Goal: Find specific fact: Find specific fact

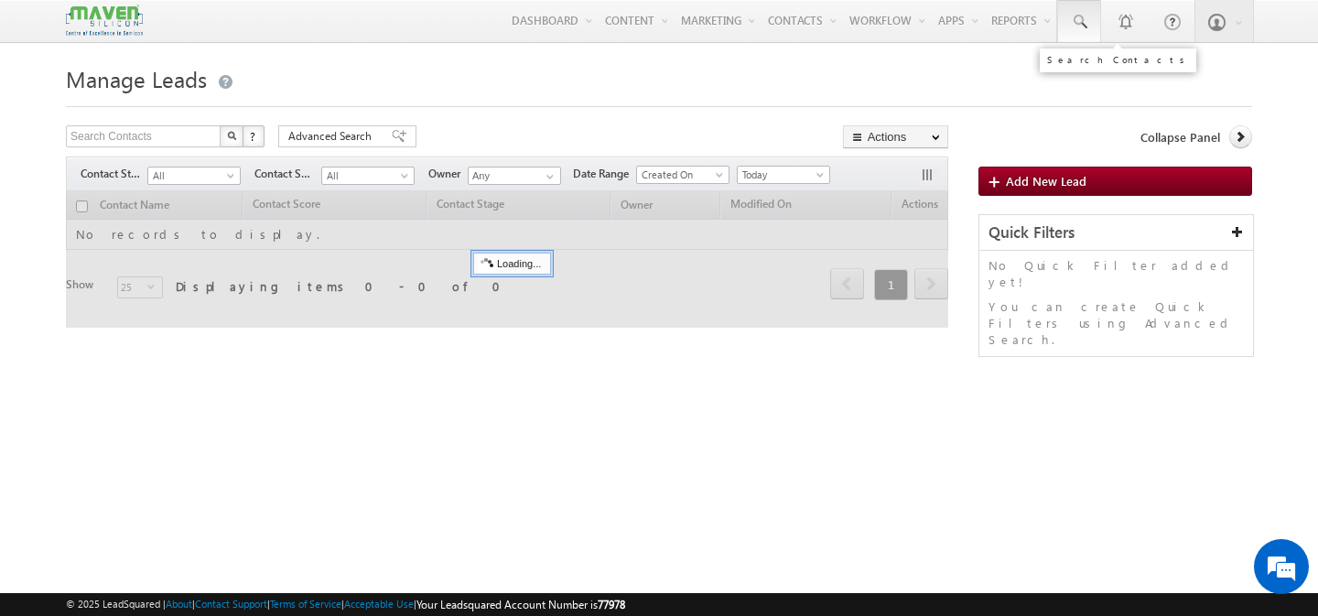
click at [1081, 18] on span at bounding box center [1079, 22] width 18 height 18
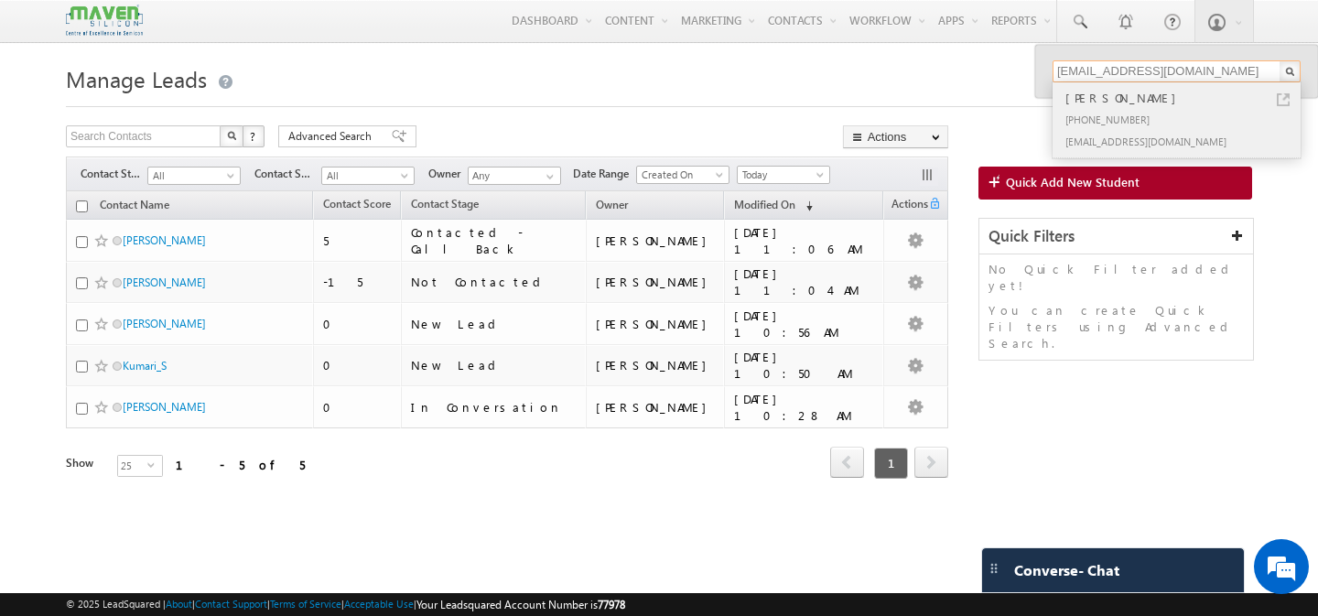
type input "[EMAIL_ADDRESS][DOMAIN_NAME]"
click at [1282, 98] on link at bounding box center [1283, 99] width 13 height 13
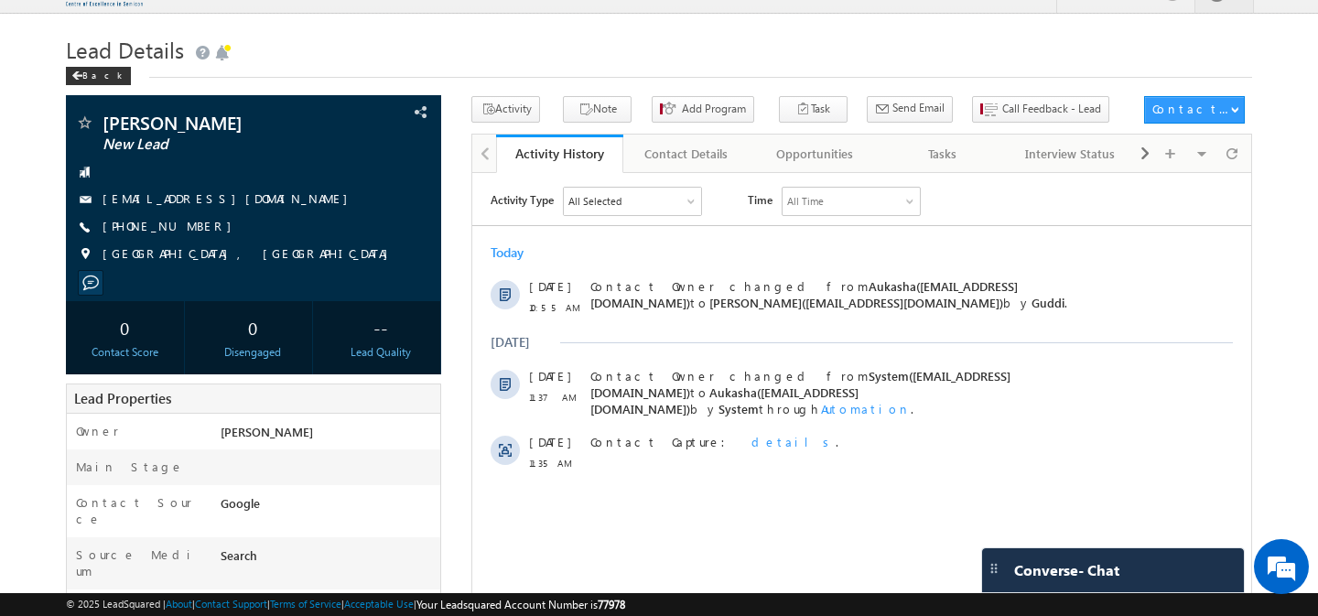
scroll to position [43, 0]
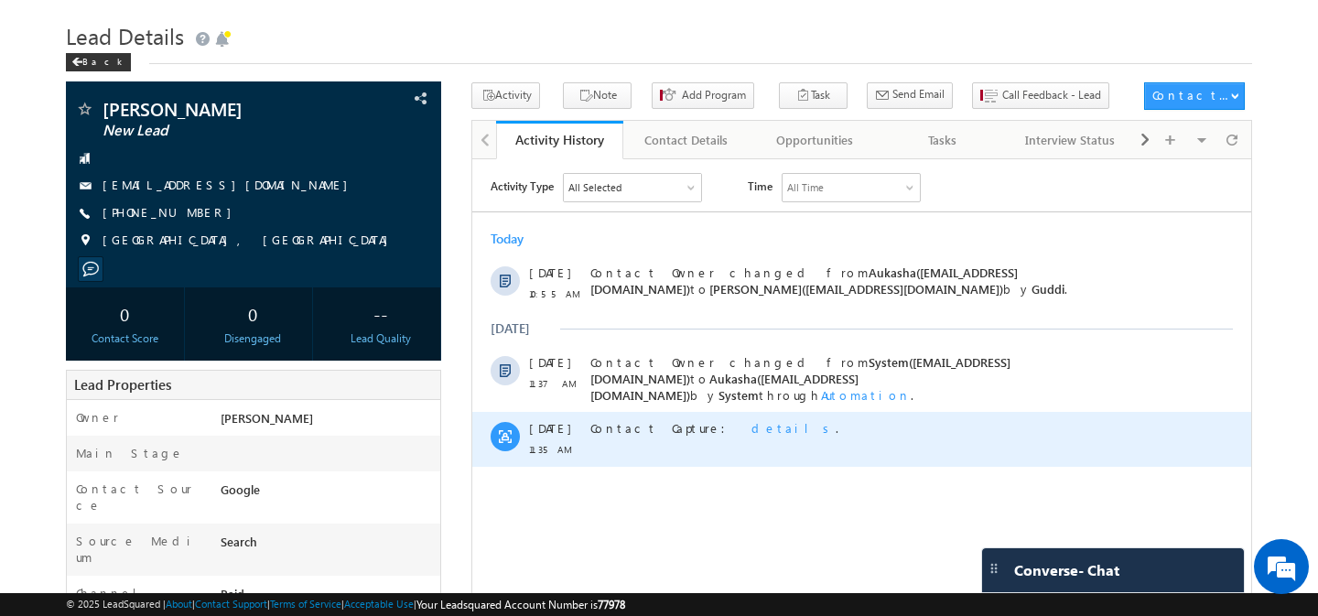
click at [751, 421] on span "details" at bounding box center [793, 427] width 84 height 16
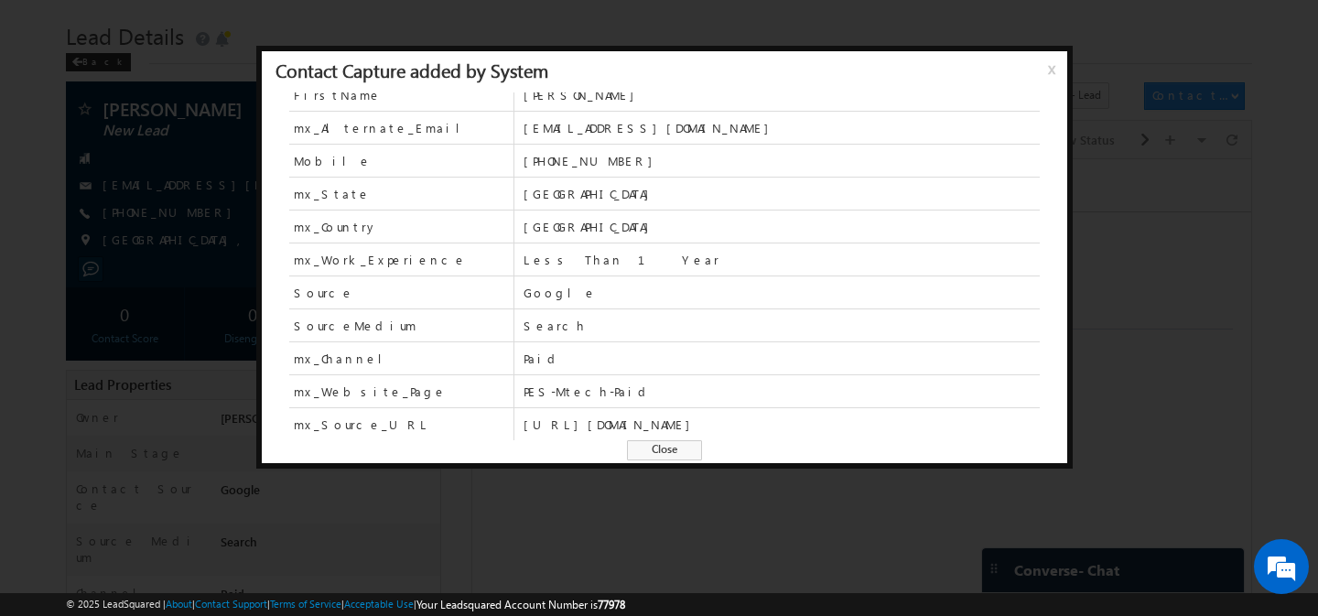
scroll to position [0, 0]
click at [681, 452] on span "Close" at bounding box center [664, 450] width 75 height 20
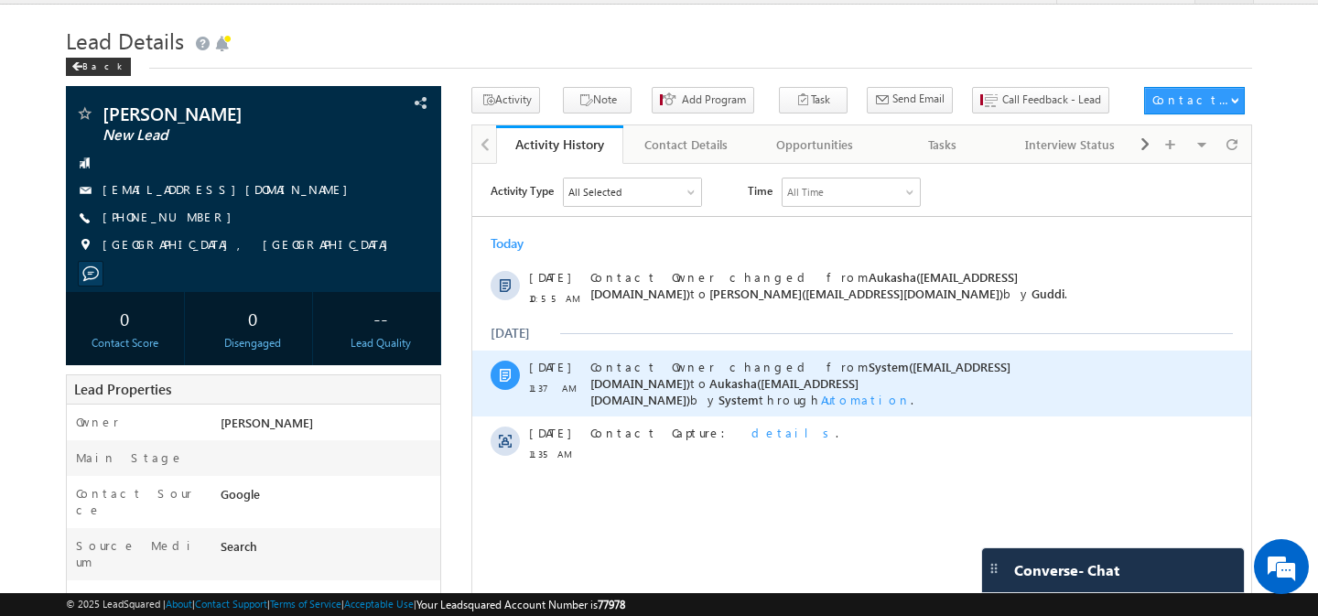
scroll to position [40, 0]
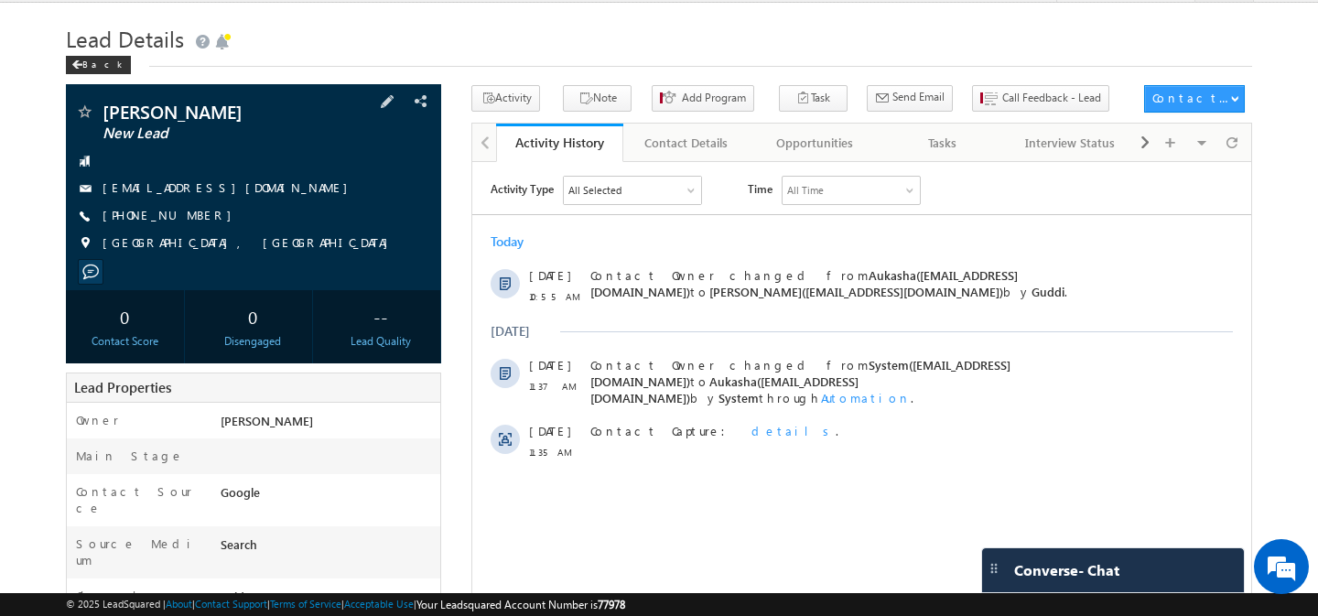
drag, startPoint x: 286, startPoint y: 189, endPoint x: 263, endPoint y: 193, distance: 24.1
click at [263, 193] on div "[EMAIL_ADDRESS][DOMAIN_NAME]" at bounding box center [253, 188] width 357 height 18
copy div "[EMAIL_ADDRESS][DOMAIN_NAME]"
